Goal: Task Accomplishment & Management: Complete application form

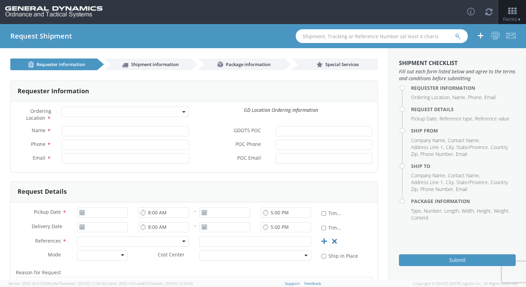
select select
click at [88, 132] on input "Name *" at bounding box center [125, 131] width 127 height 10
type input "[PERSON_NAME]"
select select "307"
type input "2059082965"
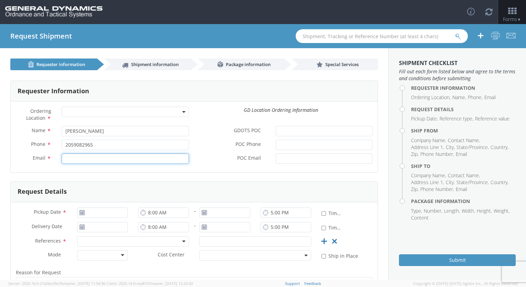
type input "[EMAIL_ADDRESS][DOMAIN_NAME]"
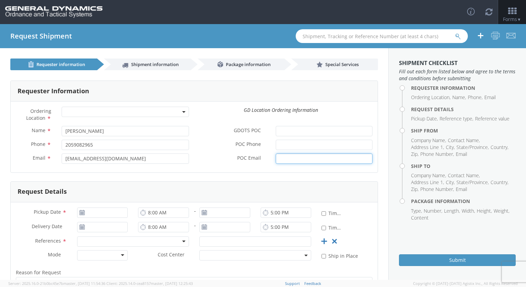
type input "[PERSON_NAME][EMAIL_ADDRESS][PERSON_NAME][DOMAIN_NAME]"
type input "[DATE]"
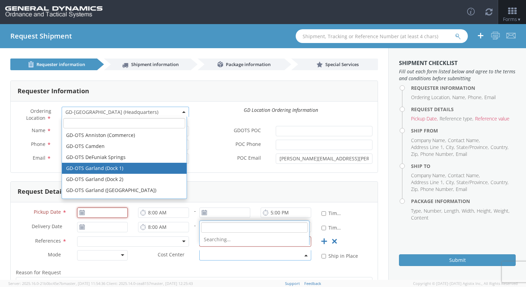
type input "[DATE]"
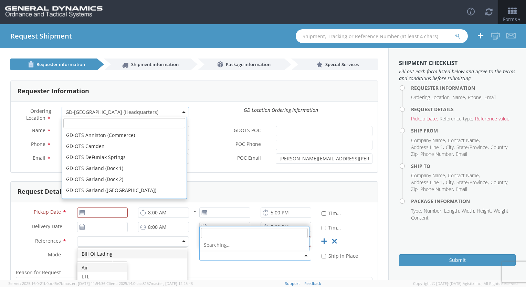
scroll to position [209, 0]
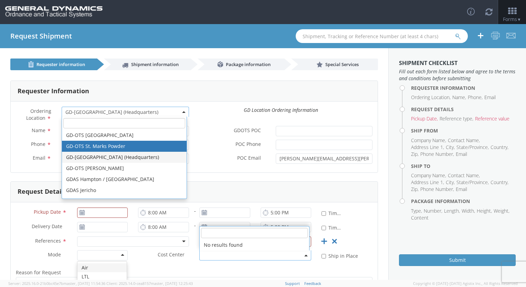
click at [162, 22] on div "Toggle navigation Forms ▼ Home Shipping Estimator Shipping Request Shipment Tra…" at bounding box center [263, 12] width 526 height 24
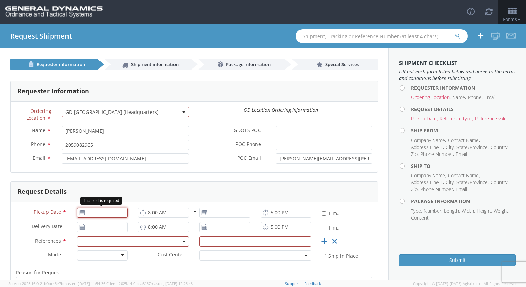
type input "[DATE]"
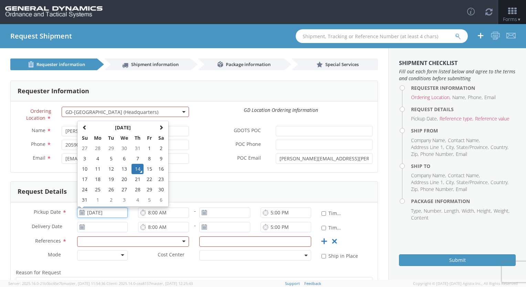
click at [105, 216] on input "[DATE]" at bounding box center [102, 213] width 51 height 10
click at [135, 173] on td "14" at bounding box center [137, 169] width 12 height 10
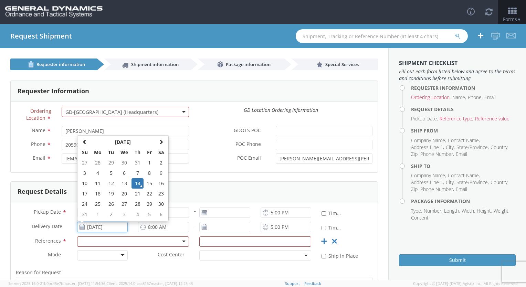
click at [99, 228] on input "[DATE]" at bounding box center [102, 227] width 51 height 10
click at [149, 182] on td "15" at bounding box center [150, 183] width 12 height 10
type input "[DATE]"
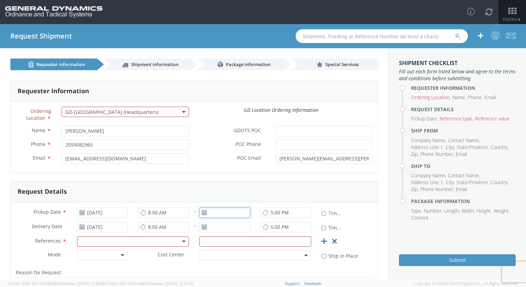
type input "[DATE]"
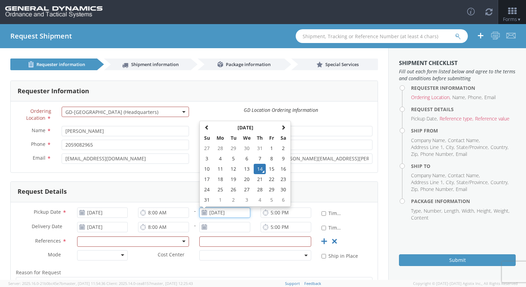
click at [211, 211] on input "[DATE]" at bounding box center [224, 213] width 51 height 10
click at [264, 214] on use at bounding box center [265, 213] width 5 height 6
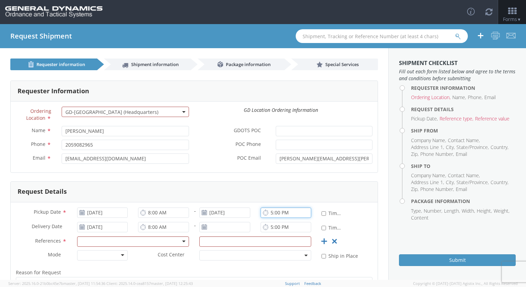
click at [267, 213] on input "5:00 PM" at bounding box center [286, 213] width 51 height 10
type input "3:00 PM"
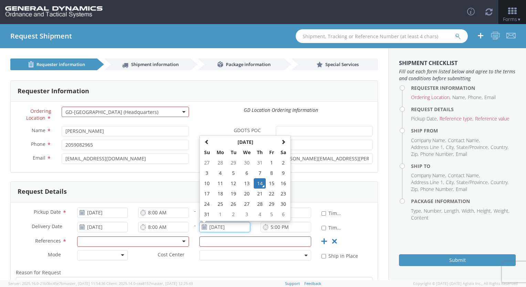
click at [217, 229] on input "[DATE]" at bounding box center [224, 227] width 51 height 10
click at [268, 178] on td "15" at bounding box center [272, 183] width 12 height 10
type input "[DATE]"
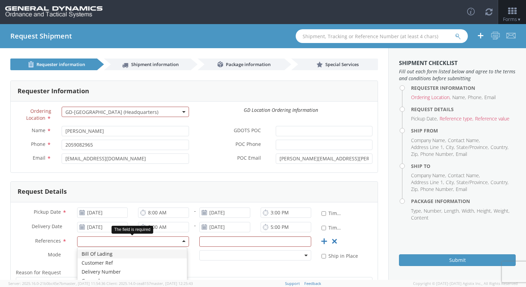
click at [171, 243] on div at bounding box center [133, 241] width 112 height 10
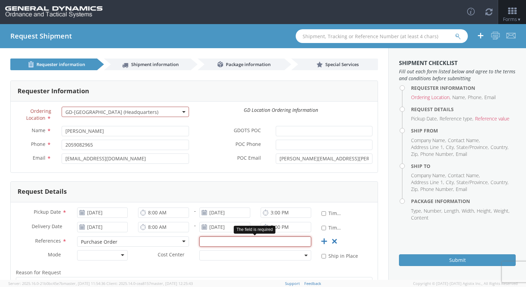
click at [225, 242] on input "text" at bounding box center [255, 241] width 112 height 10
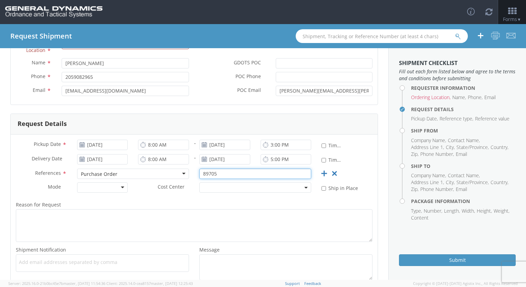
scroll to position [87, 0]
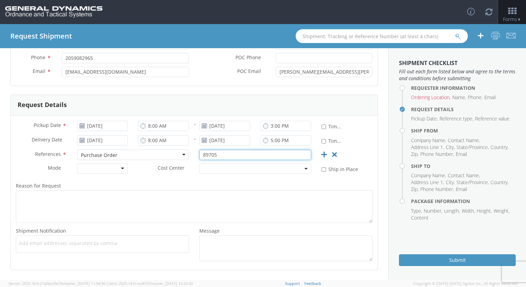
type input "89705"
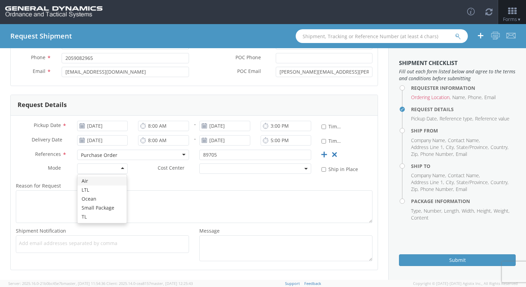
click at [120, 167] on div at bounding box center [102, 168] width 51 height 10
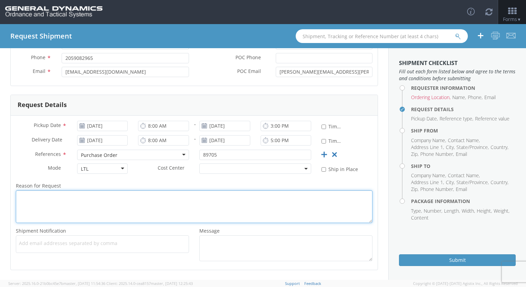
click at [100, 195] on textarea "Reason for Request *" at bounding box center [194, 206] width 357 height 33
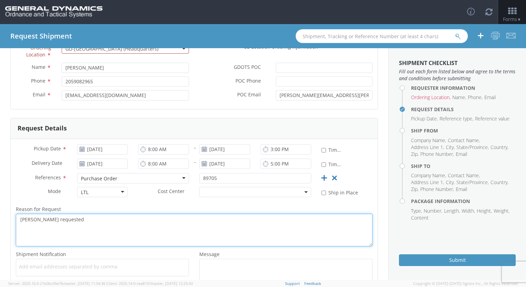
scroll to position [0, 0]
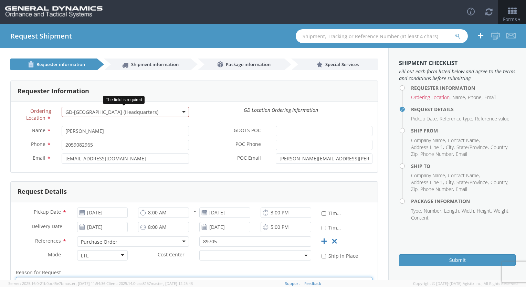
type textarea "[PERSON_NAME] requested"
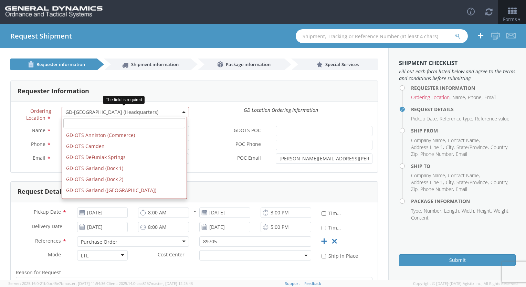
click at [182, 114] on span "GD-[GEOGRAPHIC_DATA] (Headquarters)" at bounding box center [125, 112] width 120 height 7
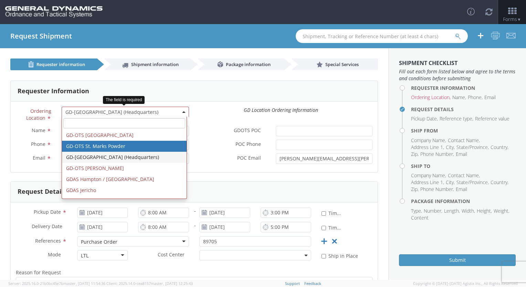
select select "1835"
type input "[PERSON_NAME][EMAIL_ADDRESS][PERSON_NAME][DOMAIN_NAME], [PERSON_NAME][DOMAIN_NA…"
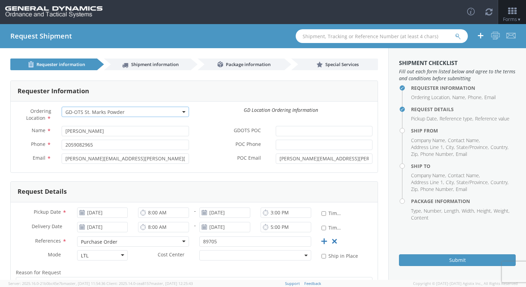
click at [183, 111] on span at bounding box center [183, 112] width 1 height 10
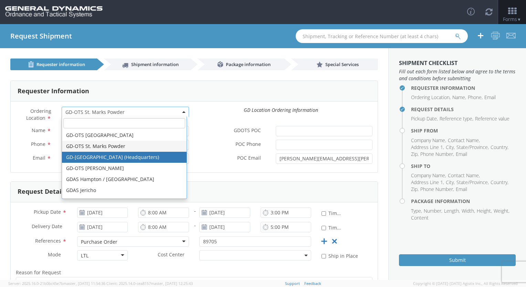
select select "307"
type input "[EMAIL_ADDRESS][DOMAIN_NAME]"
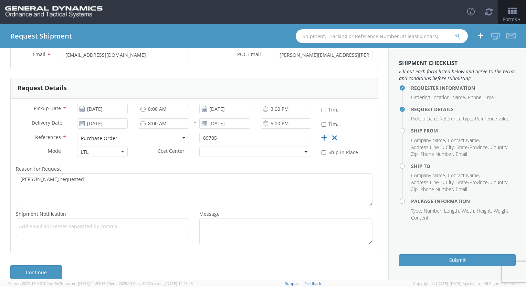
scroll to position [112, 0]
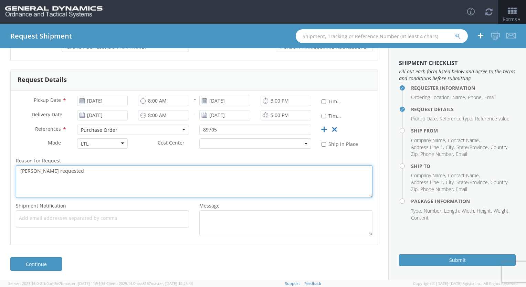
click at [65, 170] on textarea "[PERSON_NAME] requested" at bounding box center [194, 181] width 357 height 33
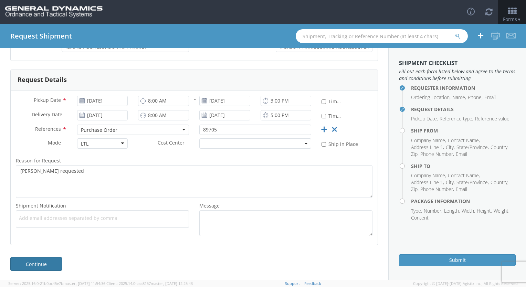
click at [33, 266] on link "Continue" at bounding box center [36, 264] width 52 height 14
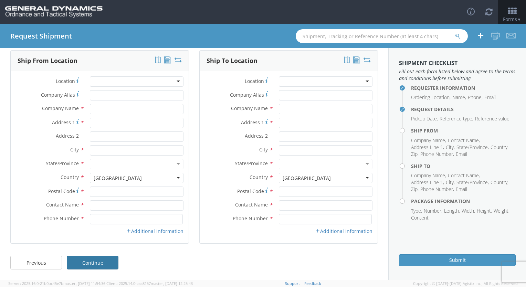
scroll to position [30, 0]
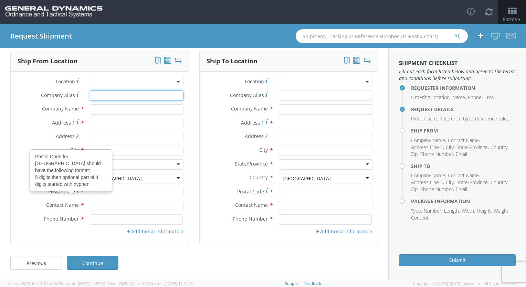
click at [90, 94] on input "Company Alias *" at bounding box center [137, 96] width 94 height 10
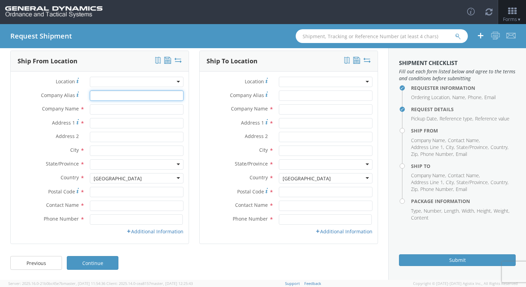
type input "[PERSON_NAME]"
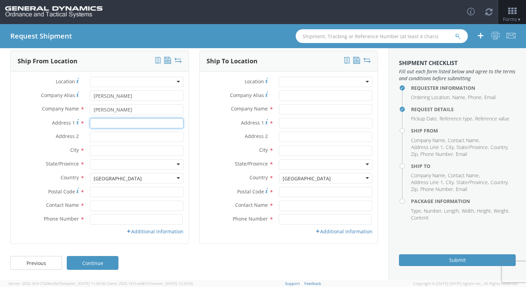
type input "[STREET_ADDRESS]"
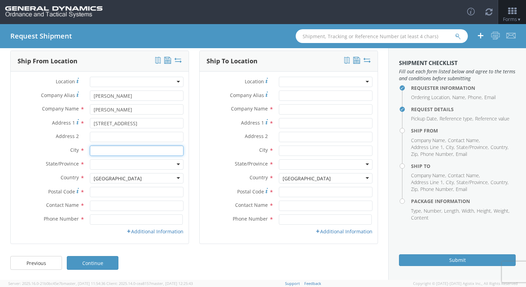
type input "Plantville"
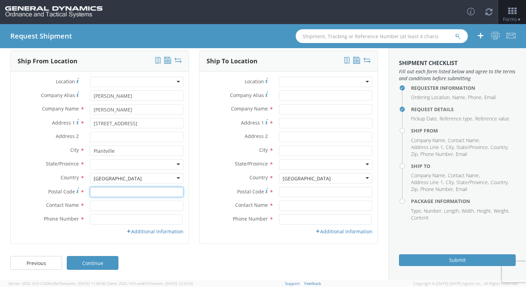
type input "06479"
type input "[PERSON_NAME]"
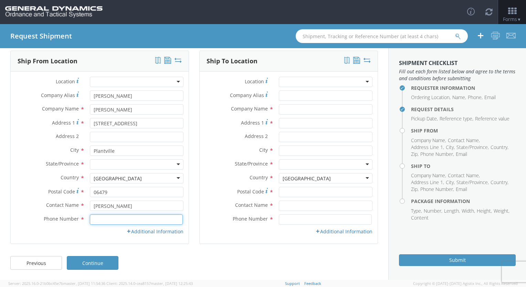
type input "[PHONE_NUMBER]"
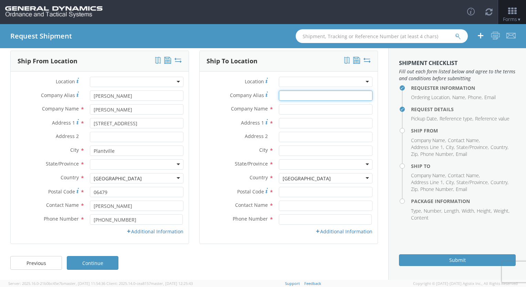
type input "[PERSON_NAME] Corportation"
type input "[PERSON_NAME] Corporation"
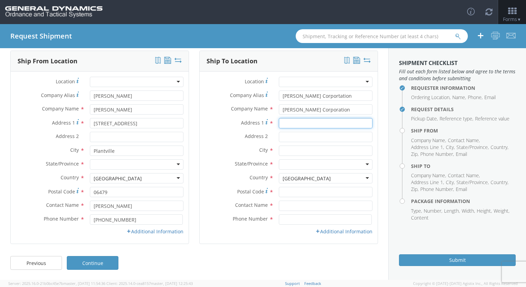
type input "[STREET_ADDRESS]"
type input "PO 90087"
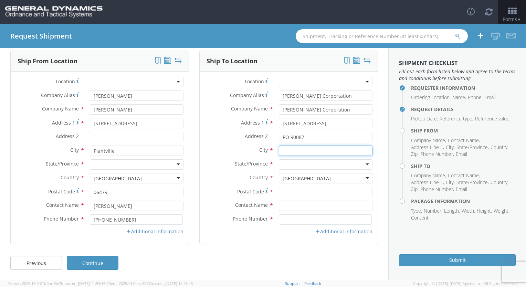
type input "Paterson"
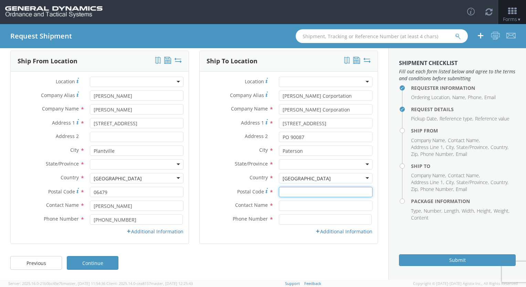
type input "07513"
type input "[PERSON_NAME]"
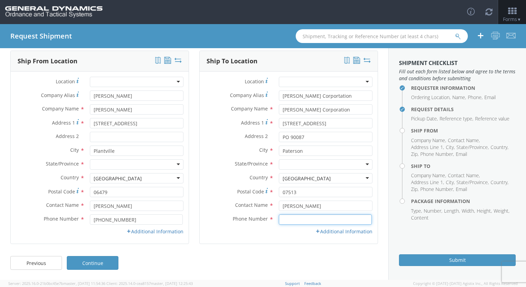
type input "[PHONE_NUMBER]"
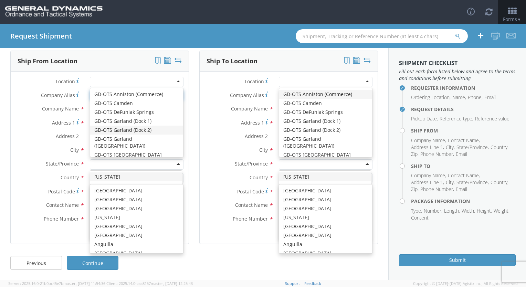
scroll to position [1734, 0]
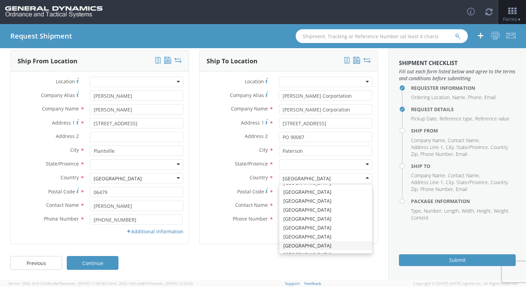
click at [175, 164] on div at bounding box center [137, 164] width 94 height 10
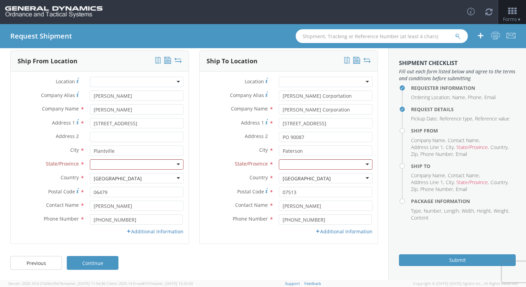
click at [176, 164] on div at bounding box center [137, 164] width 94 height 10
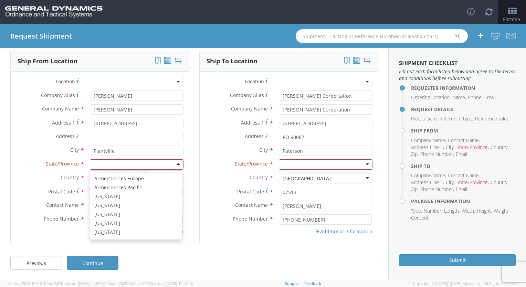
scroll to position [64, 0]
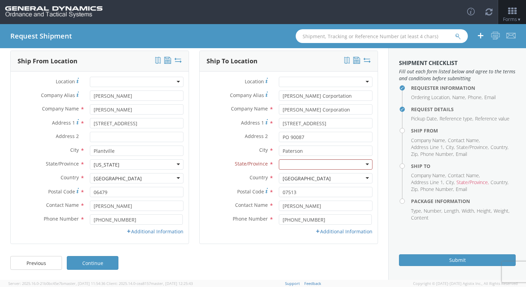
click at [296, 168] on div at bounding box center [326, 164] width 94 height 10
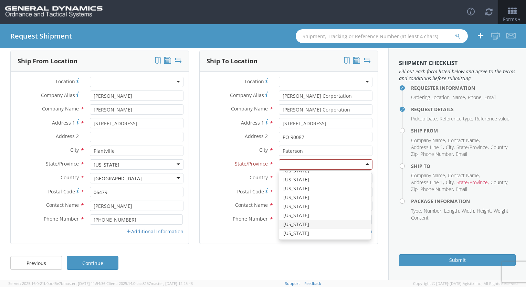
scroll to position [0, 0]
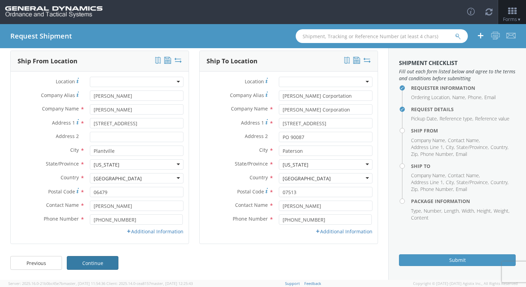
click at [97, 265] on link "Continue" at bounding box center [93, 263] width 52 height 14
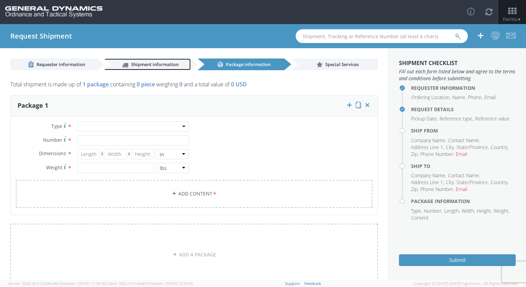
click at [166, 61] on span "Shipment information" at bounding box center [154, 64] width 47 height 6
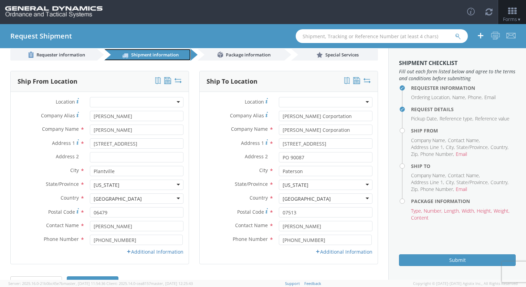
scroll to position [30, 0]
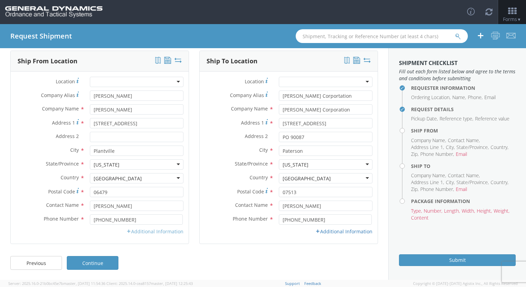
click at [142, 232] on link "Additional Information" at bounding box center [154, 231] width 57 height 7
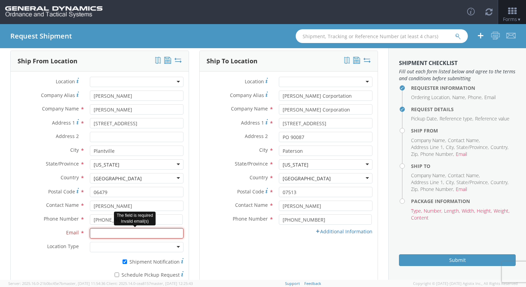
click at [130, 235] on input "Email *" at bounding box center [137, 233] width 94 height 10
type input "[EMAIL_ADDRESS][DOMAIN_NAME]"
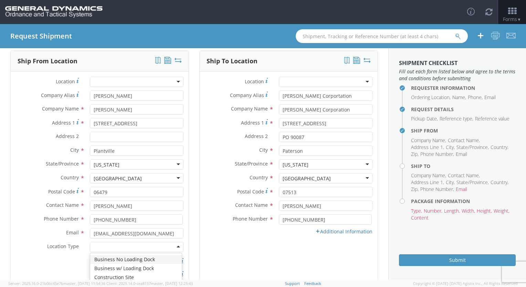
click at [120, 245] on div at bounding box center [137, 247] width 94 height 10
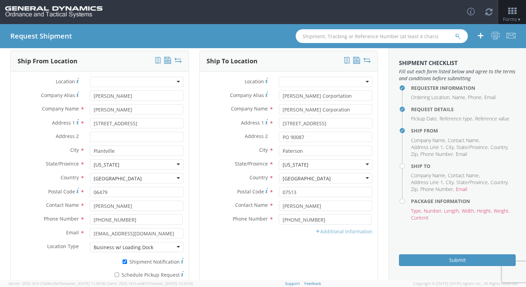
click at [318, 232] on link "Additional Information" at bounding box center [343, 231] width 57 height 7
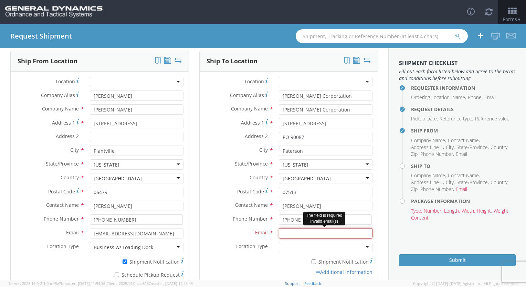
click at [298, 233] on input "Email *" at bounding box center [326, 233] width 94 height 10
type input "[PERSON_NAME][EMAIL_ADDRESS][PERSON_NAME][DOMAIN_NAME]"
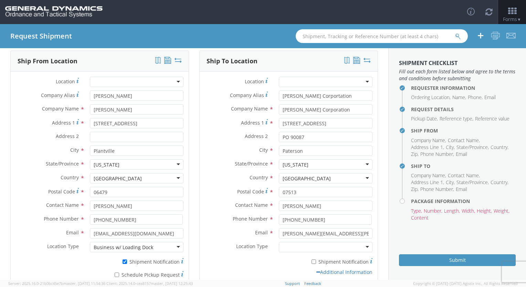
click at [295, 245] on div at bounding box center [326, 247] width 94 height 10
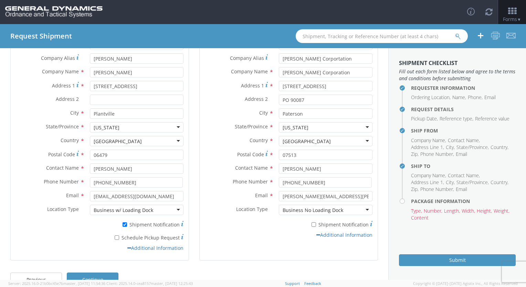
scroll to position [83, 0]
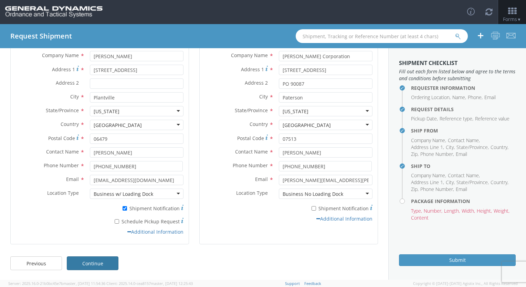
click at [104, 264] on link "Continue" at bounding box center [93, 263] width 52 height 14
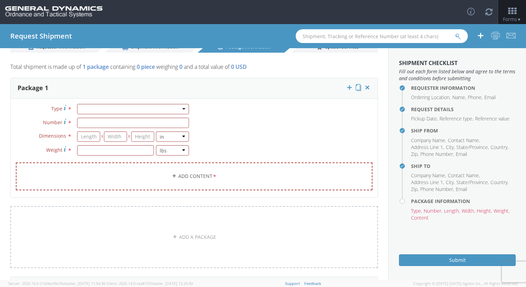
scroll to position [0, 0]
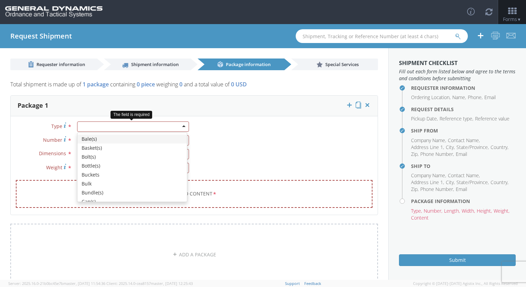
click at [181, 127] on div at bounding box center [133, 126] width 112 height 10
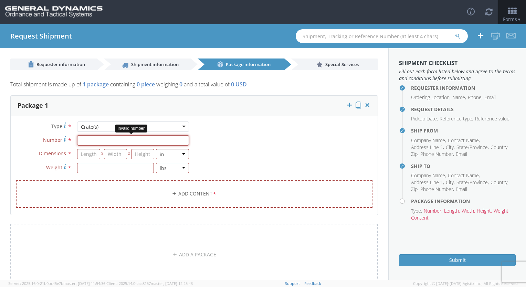
click at [149, 142] on input "Number *" at bounding box center [133, 140] width 112 height 10
type input "1"
click at [95, 154] on input "number" at bounding box center [88, 154] width 23 height 10
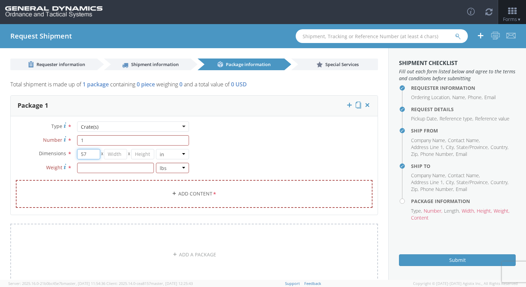
type input "57"
click at [113, 155] on input "number" at bounding box center [115, 154] width 23 height 10
type input "29"
click at [141, 154] on input "number" at bounding box center [142, 154] width 23 height 10
type input "19"
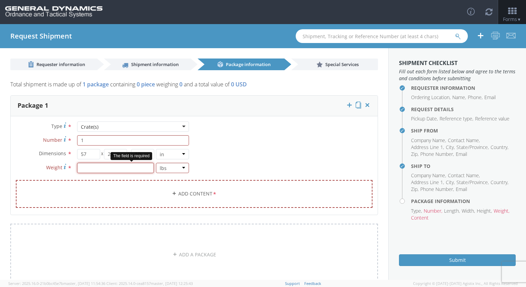
click at [112, 168] on input "number" at bounding box center [115, 168] width 77 height 10
type input "1060"
click at [186, 192] on link "Add Content *" at bounding box center [194, 194] width 357 height 28
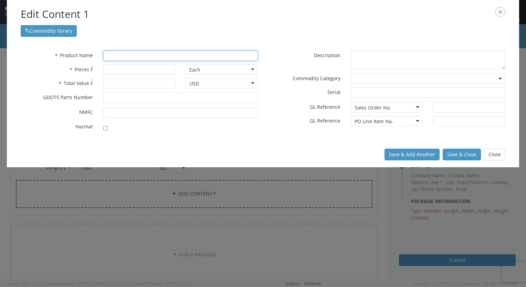
click at [129, 54] on input "text" at bounding box center [180, 56] width 155 height 10
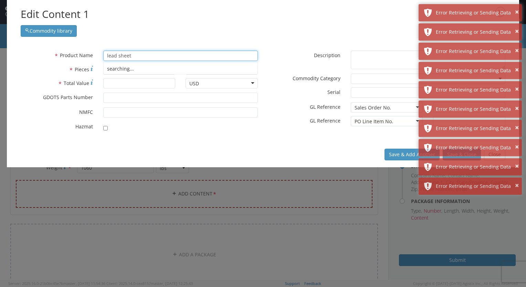
click at [129, 68] on div "searching..." at bounding box center [181, 69] width 154 height 10
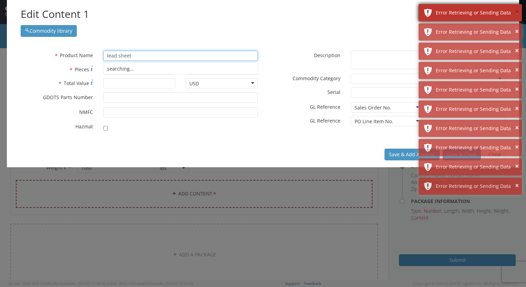
type input "lead sheet"
click at [517, 10] on button "×" at bounding box center [517, 12] width 4 height 10
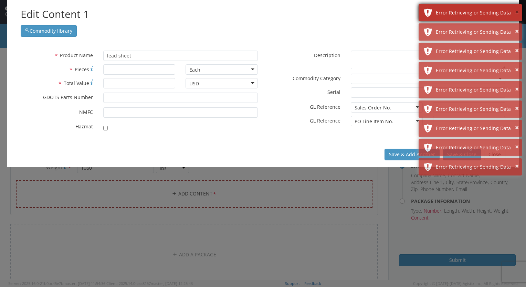
click at [517, 16] on button "×" at bounding box center [517, 12] width 4 height 10
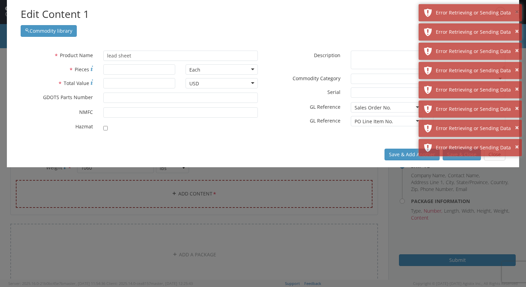
click at [517, 16] on button "×" at bounding box center [517, 12] width 4 height 10
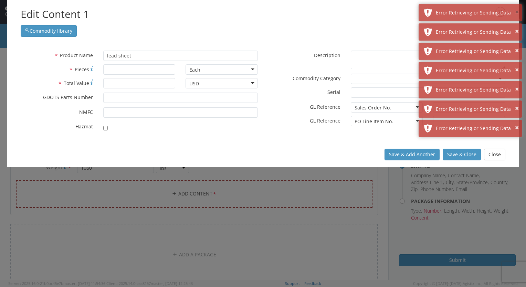
click at [517, 16] on button "×" at bounding box center [517, 12] width 4 height 10
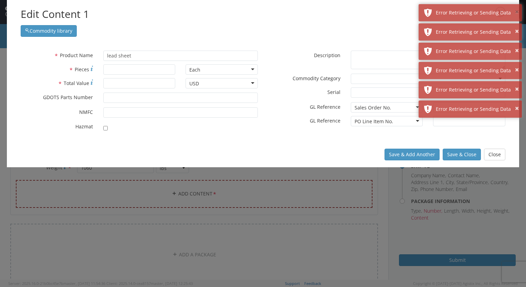
click at [517, 16] on button "×" at bounding box center [517, 12] width 4 height 10
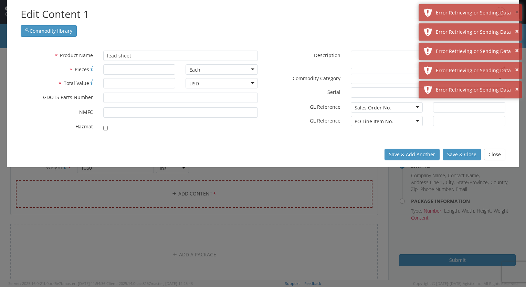
click at [517, 16] on button "×" at bounding box center [517, 12] width 4 height 10
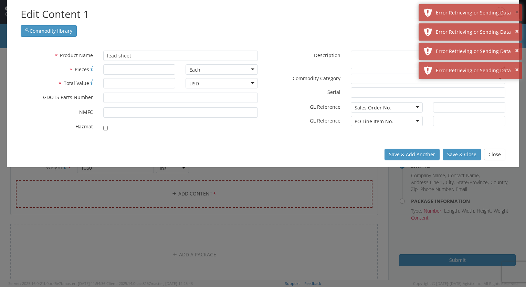
click at [517, 16] on button "×" at bounding box center [517, 12] width 4 height 10
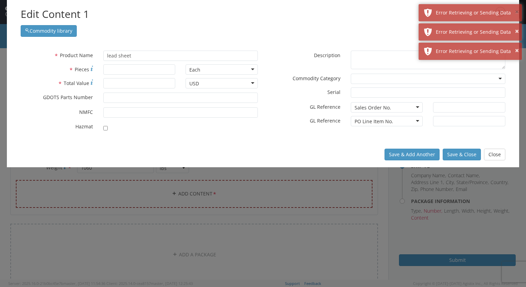
click at [517, 16] on button "×" at bounding box center [517, 12] width 4 height 10
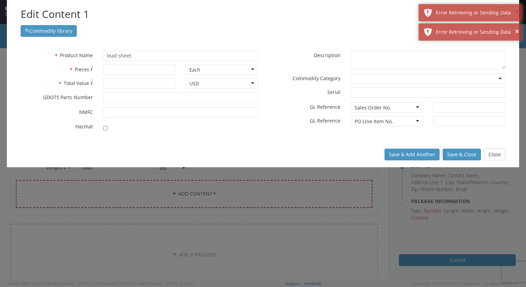
click at [517, 16] on button "×" at bounding box center [517, 12] width 4 height 10
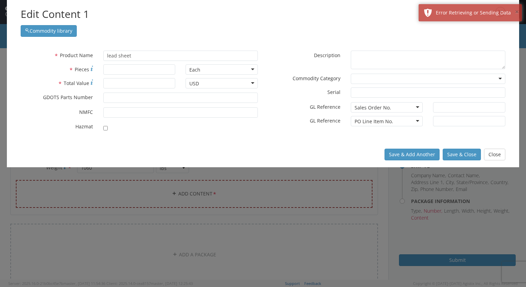
click at [517, 16] on button "×" at bounding box center [517, 12] width 4 height 10
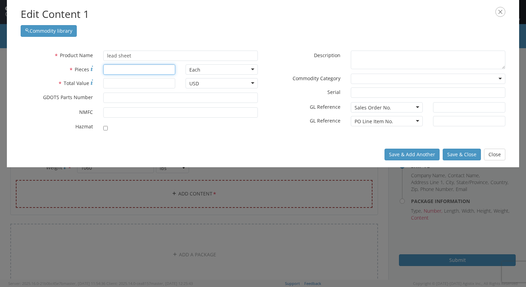
click at [144, 66] on input "* Pieces" at bounding box center [139, 69] width 72 height 10
type input "5"
click at [131, 79] on input "* Total Value" at bounding box center [139, 83] width 72 height 10
drag, startPoint x: 129, startPoint y: 72, endPoint x: 98, endPoint y: 70, distance: 31.0
click at [98, 70] on div "404" at bounding box center [139, 69] width 83 height 10
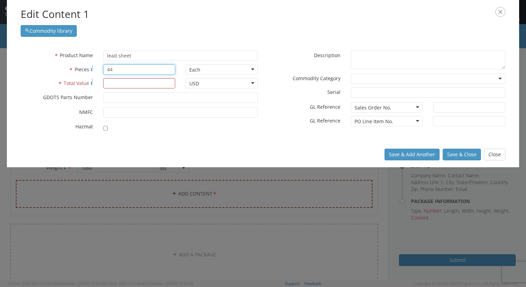
type input "44"
click at [142, 87] on input "* Total Value" at bounding box center [139, 83] width 72 height 10
type input "13349.60"
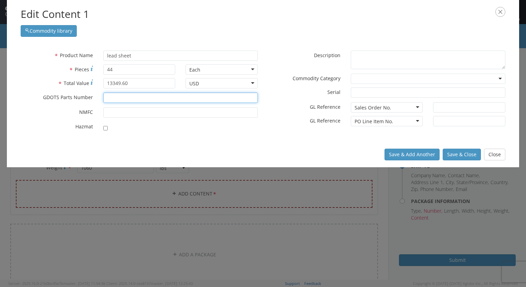
click at [125, 97] on input "* GDOTS Parts Number" at bounding box center [180, 98] width 155 height 10
type input "qq-l-201"
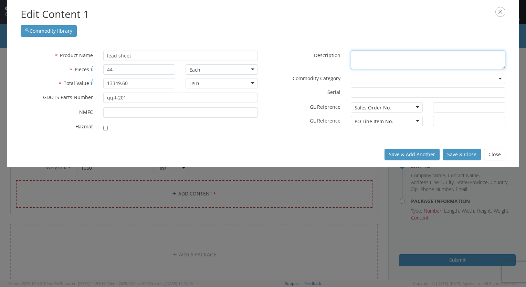
click at [371, 56] on textarea "* Description" at bounding box center [428, 60] width 155 height 19
type textarea "lead sheet grade b .002 thk"
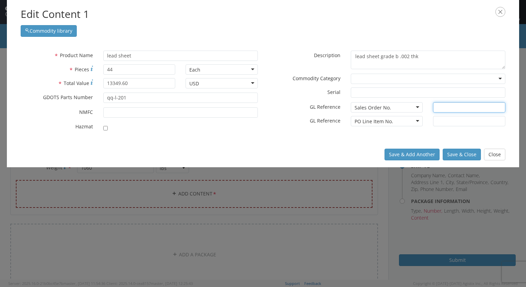
click at [438, 105] on input "text" at bounding box center [469, 107] width 72 height 10
type input "89705"
click at [446, 123] on input "text" at bounding box center [469, 121] width 72 height 10
type input "1"
click at [455, 157] on button "Save & Close" at bounding box center [462, 155] width 38 height 12
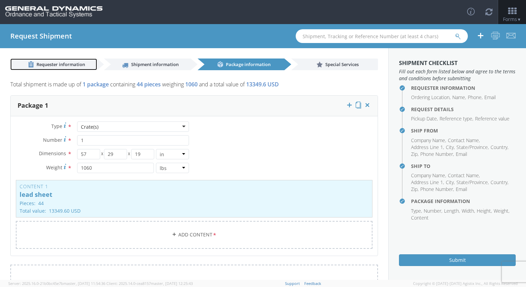
click at [72, 67] on span "Requester information" at bounding box center [60, 64] width 49 height 6
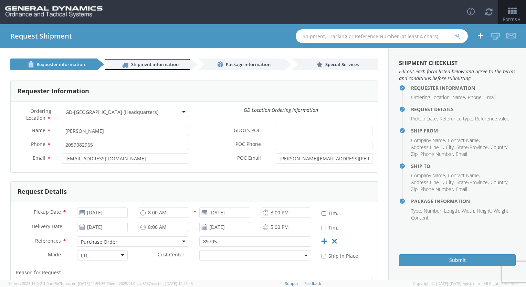
click at [137, 64] on span "Shipment information" at bounding box center [154, 64] width 47 height 6
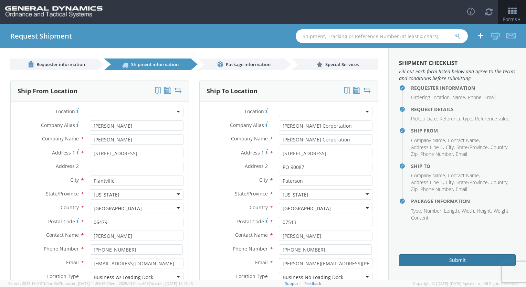
click at [448, 261] on button "Submit" at bounding box center [457, 260] width 117 height 12
